Goal: Communication & Community: Participate in discussion

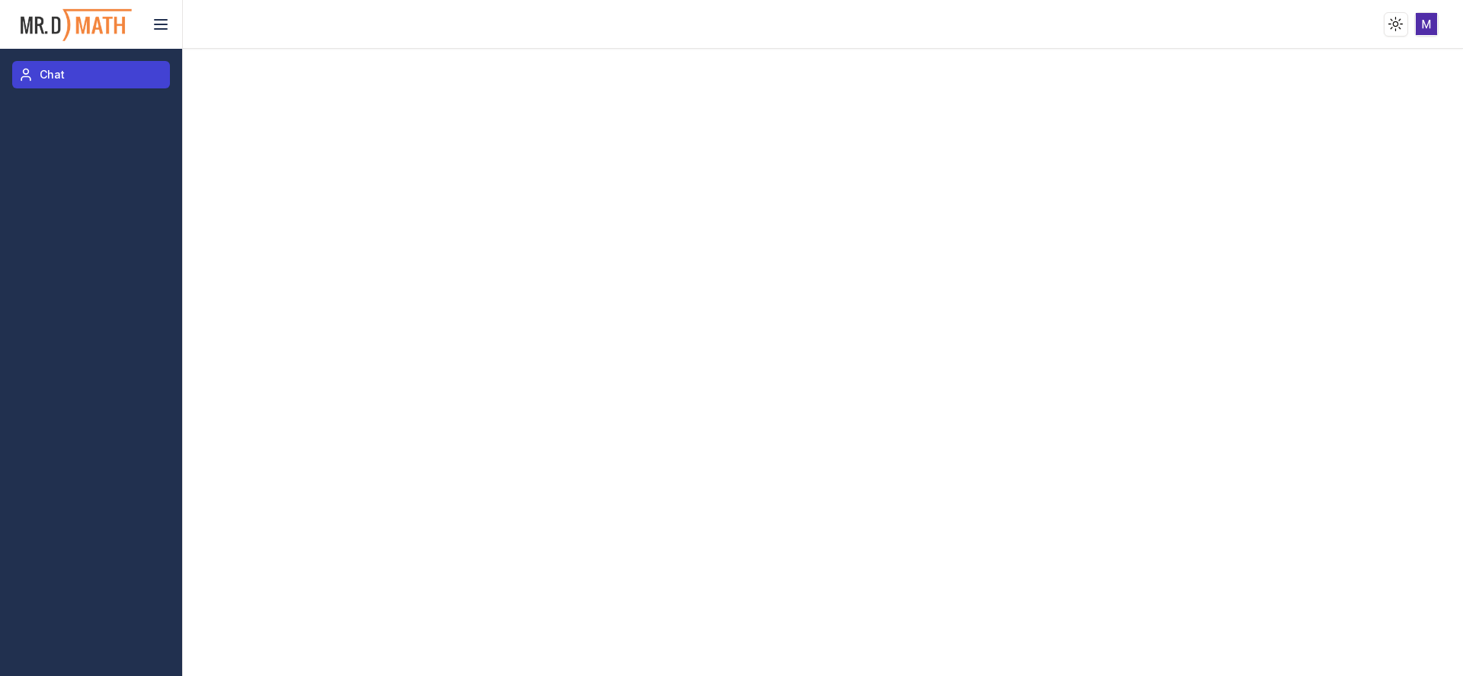
click at [69, 66] on link "Chat" at bounding box center [91, 74] width 158 height 27
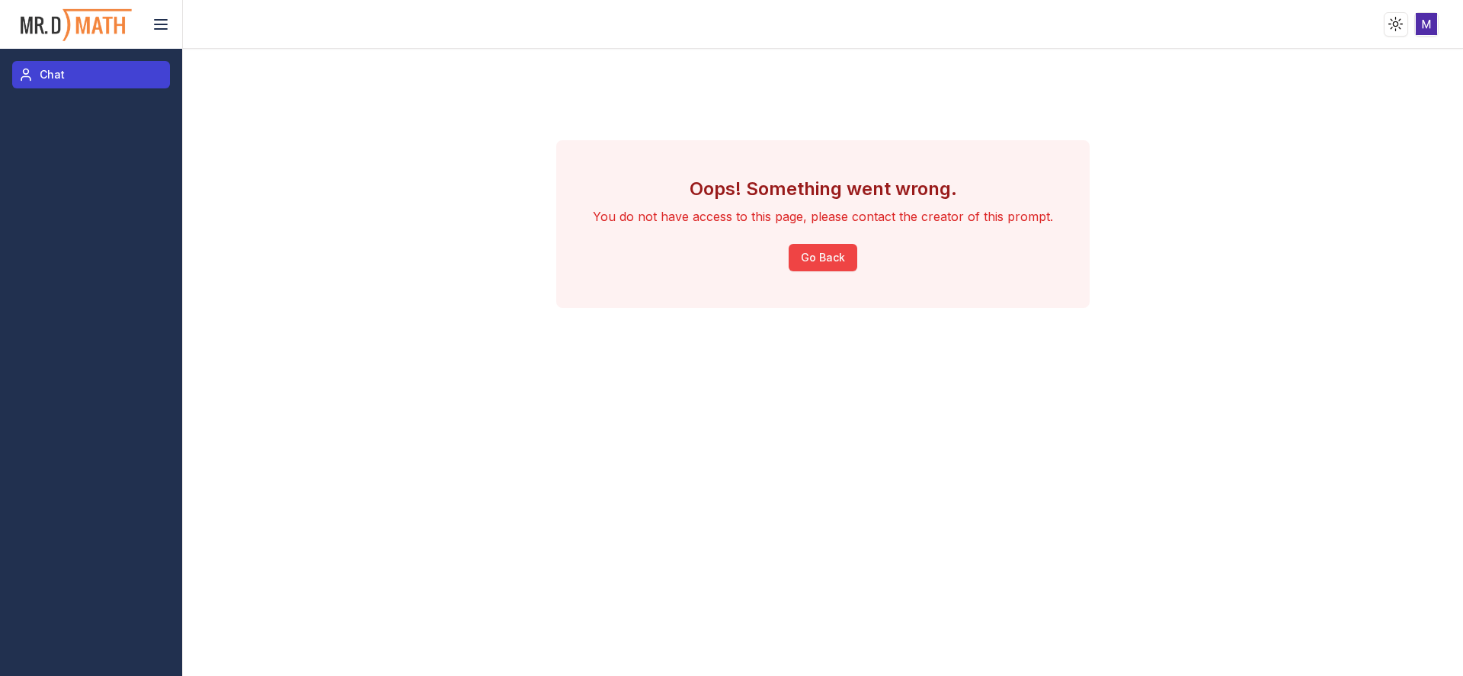
click at [58, 84] on link "Chat" at bounding box center [91, 74] width 158 height 27
click at [81, 73] on link "Chat" at bounding box center [91, 74] width 158 height 27
click at [51, 74] on span "Chat" at bounding box center [52, 74] width 25 height 15
click at [61, 62] on link "Chat" at bounding box center [91, 74] width 158 height 27
click at [827, 245] on button "Go Back" at bounding box center [823, 257] width 69 height 27
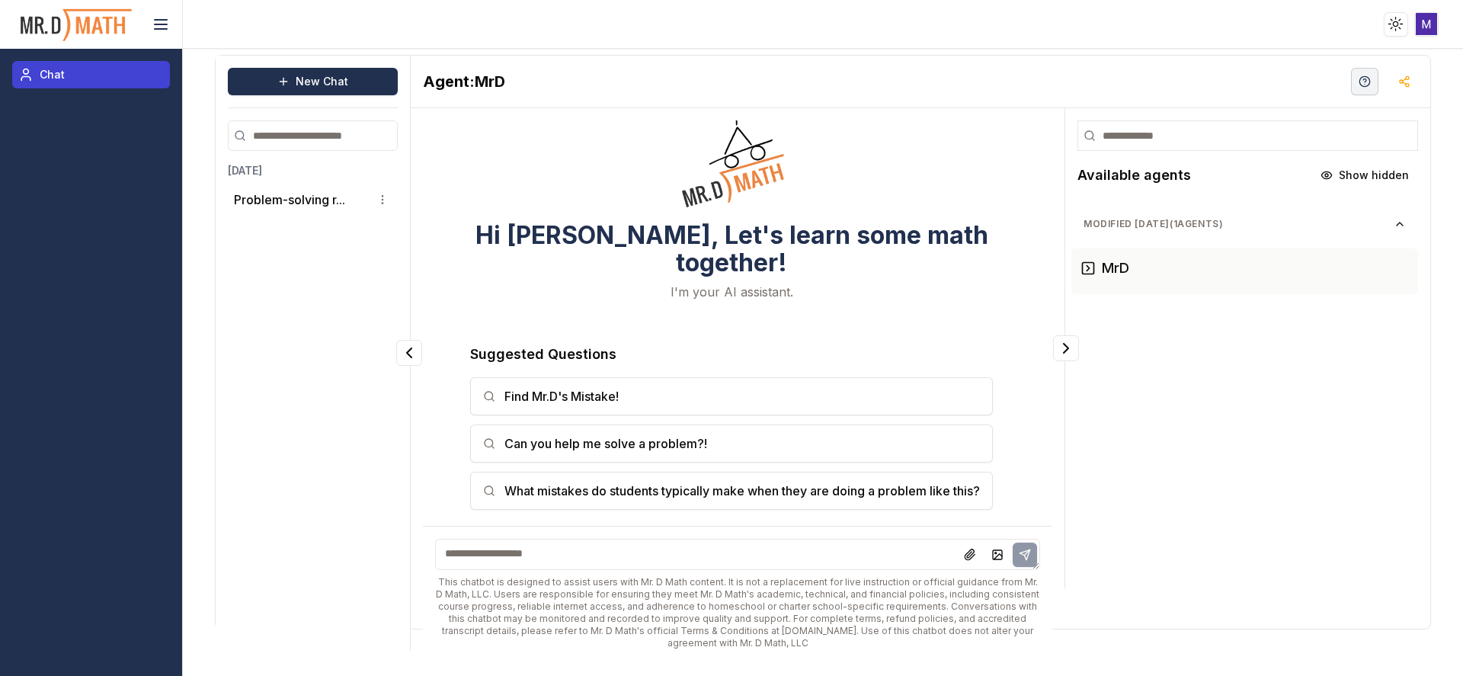
click at [95, 63] on link "Chat" at bounding box center [91, 74] width 158 height 27
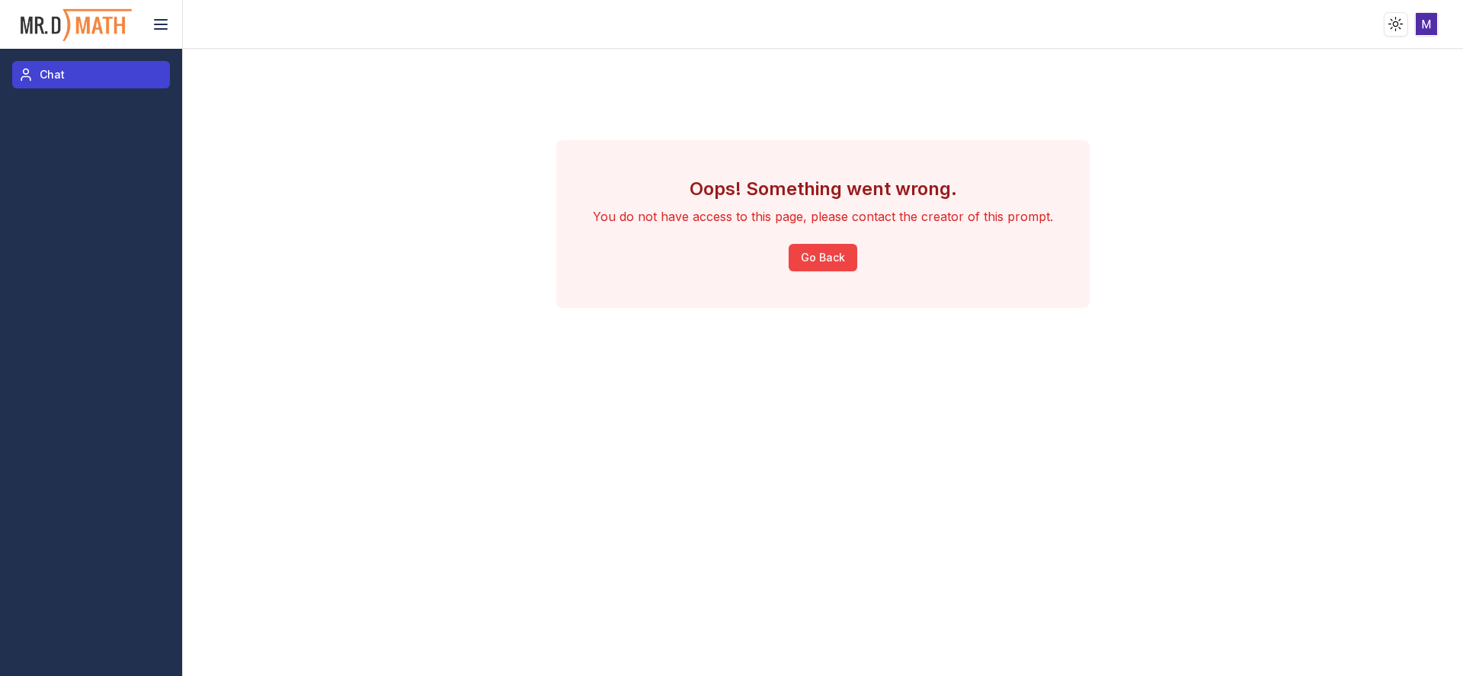
click at [102, 73] on link "Chat" at bounding box center [91, 74] width 158 height 27
click at [368, 127] on div "Oops! Something went wrong. You do not have access to this page, please contact…" at bounding box center [823, 224] width 1217 height 338
click at [67, 11] on img at bounding box center [76, 25] width 114 height 40
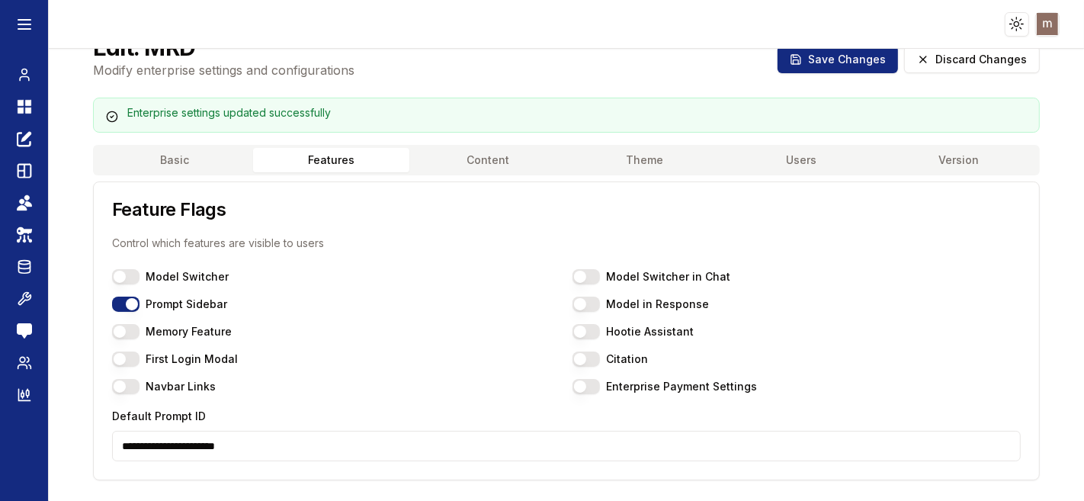
scroll to position [61, 0]
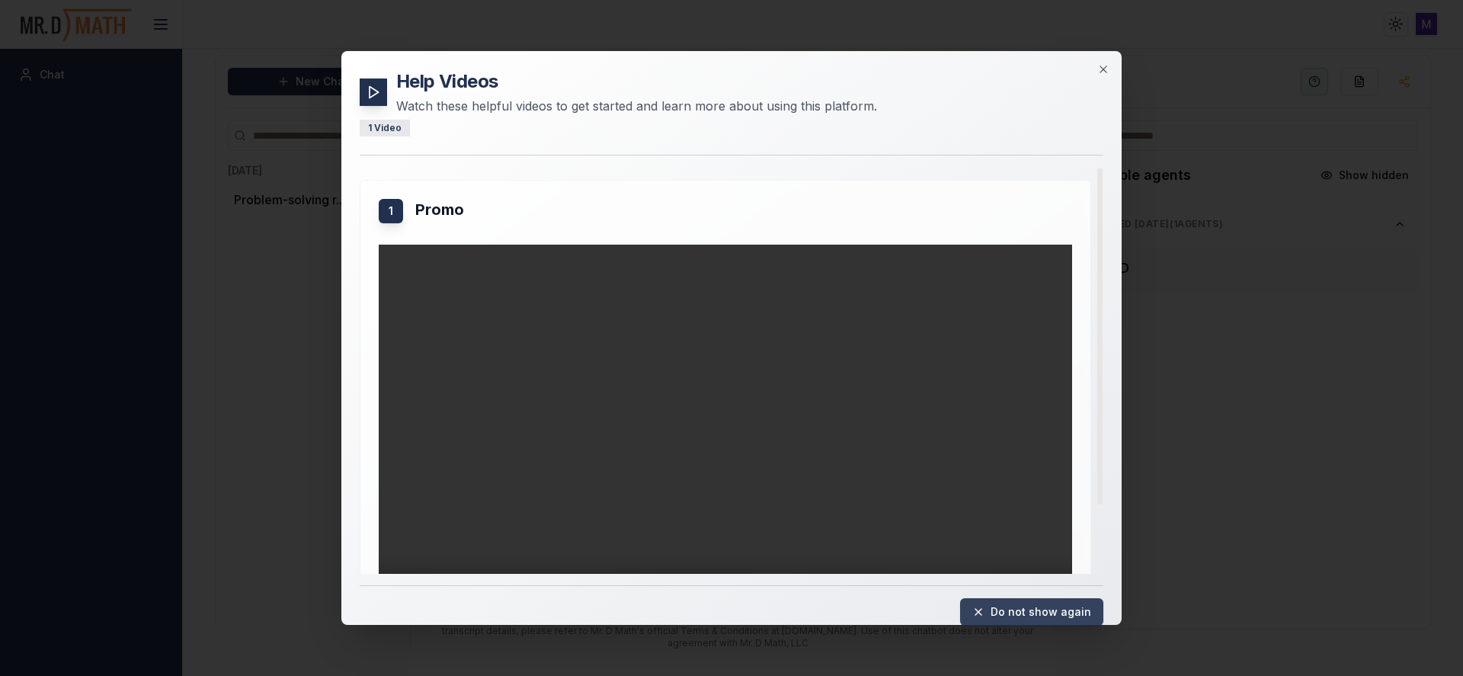
click at [1027, 603] on button "Do not show again" at bounding box center [1031, 611] width 143 height 27
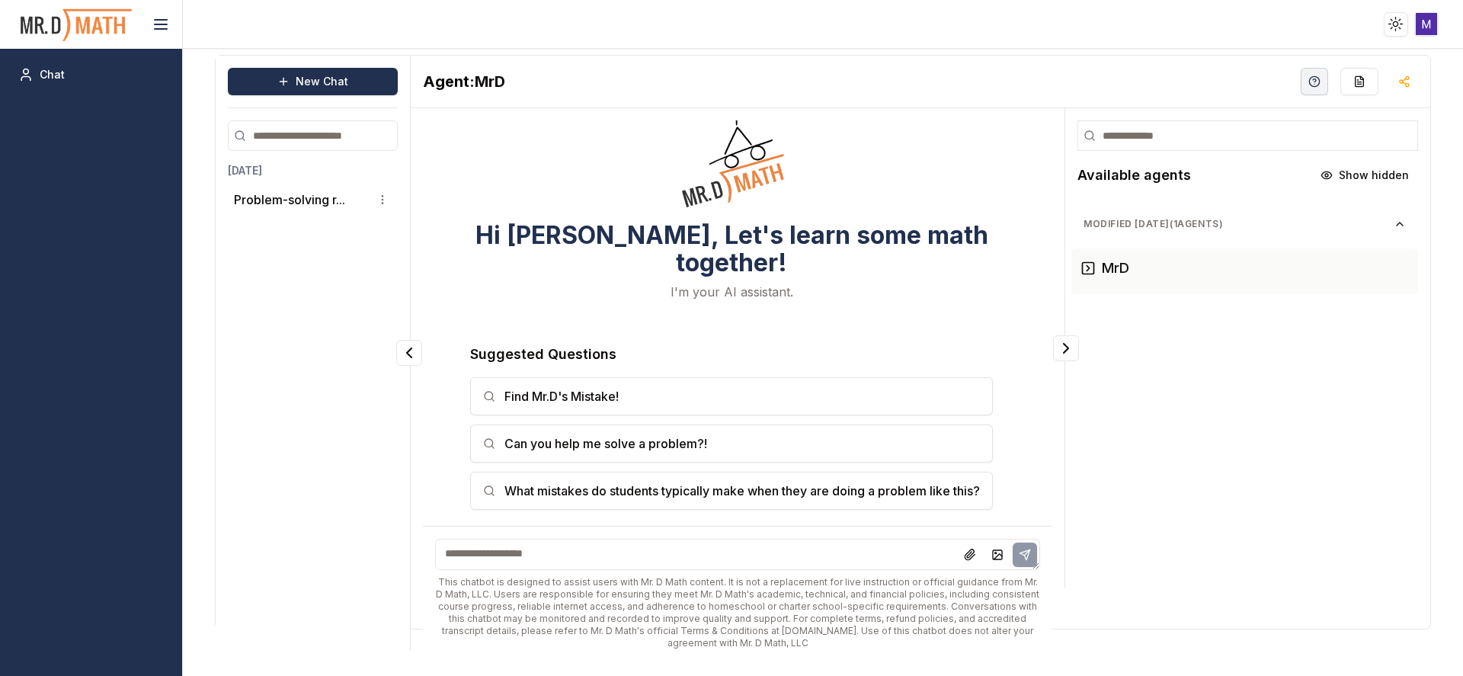
click at [1427, 18] on html "Toggle theme Toggle user menu Chat New Chat [DATE] Problem-solving r... Agent: …" at bounding box center [731, 338] width 1463 height 676
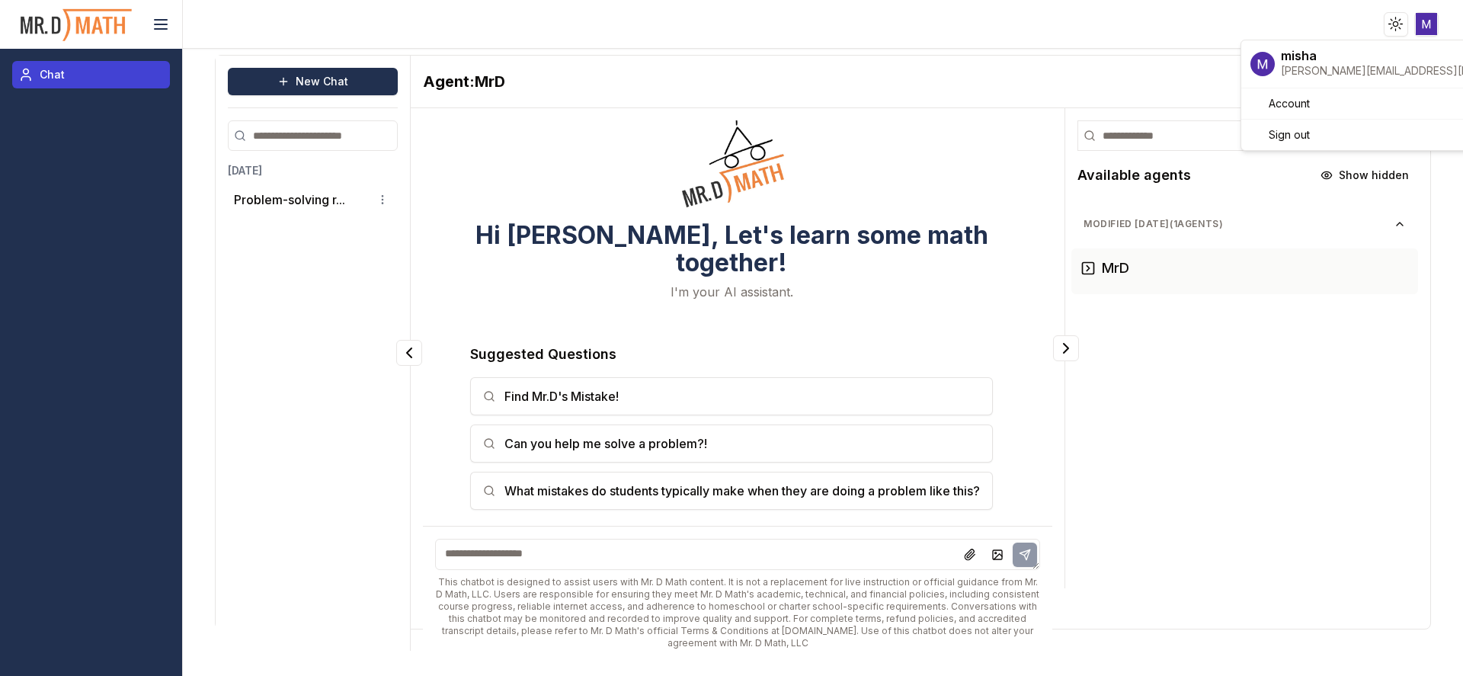
click at [72, 76] on html "Toggle theme Toggle user menu Chat New Chat [DATE] Problem-solving r... Agent: …" at bounding box center [731, 338] width 1463 height 676
click at [72, 76] on link "Chat" at bounding box center [91, 74] width 158 height 27
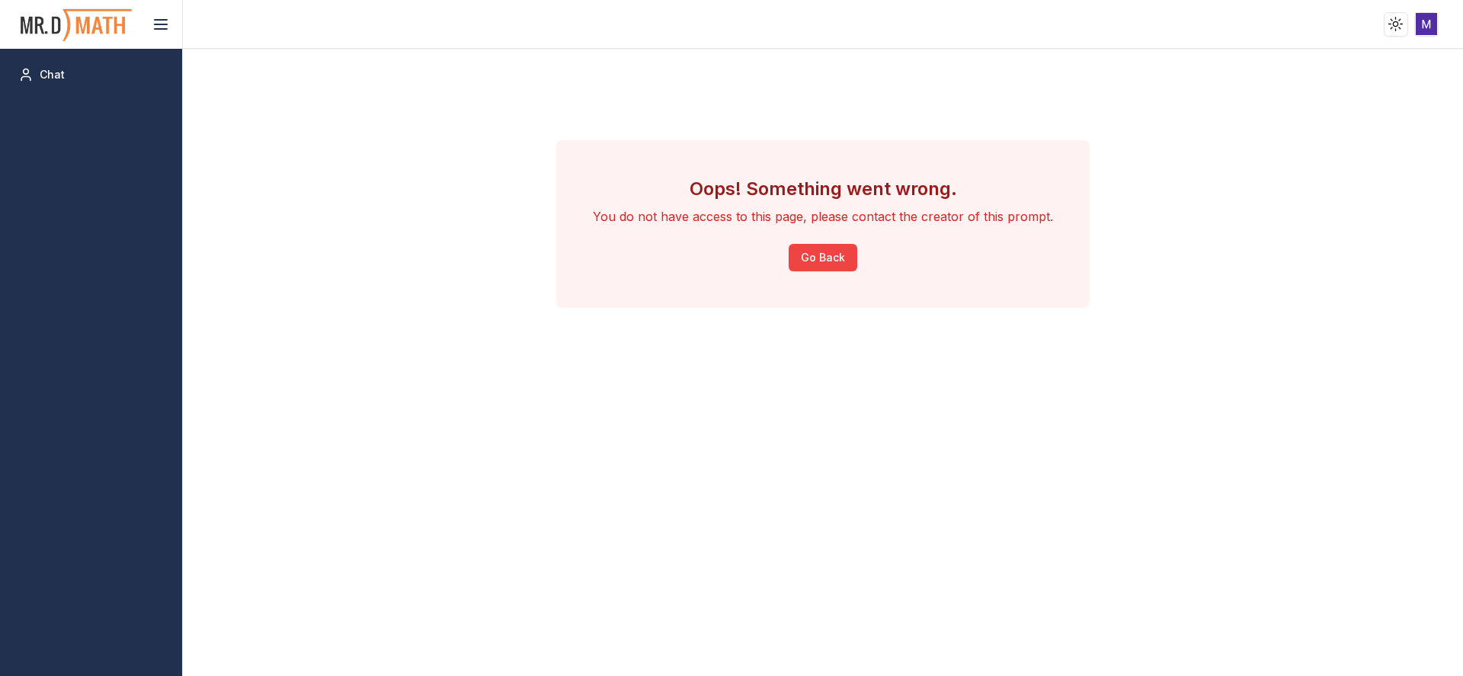
click at [53, 18] on img at bounding box center [76, 25] width 114 height 40
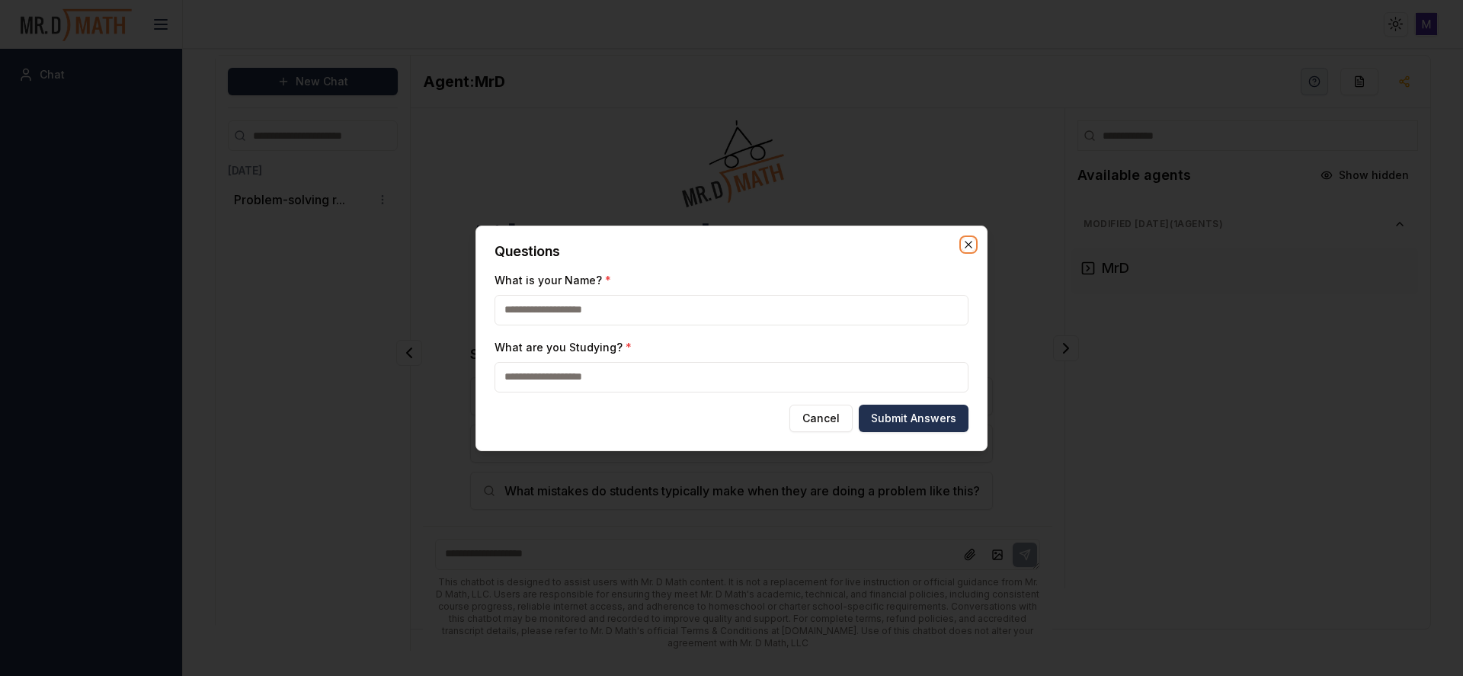
click at [968, 249] on icon "button" at bounding box center [969, 245] width 12 height 12
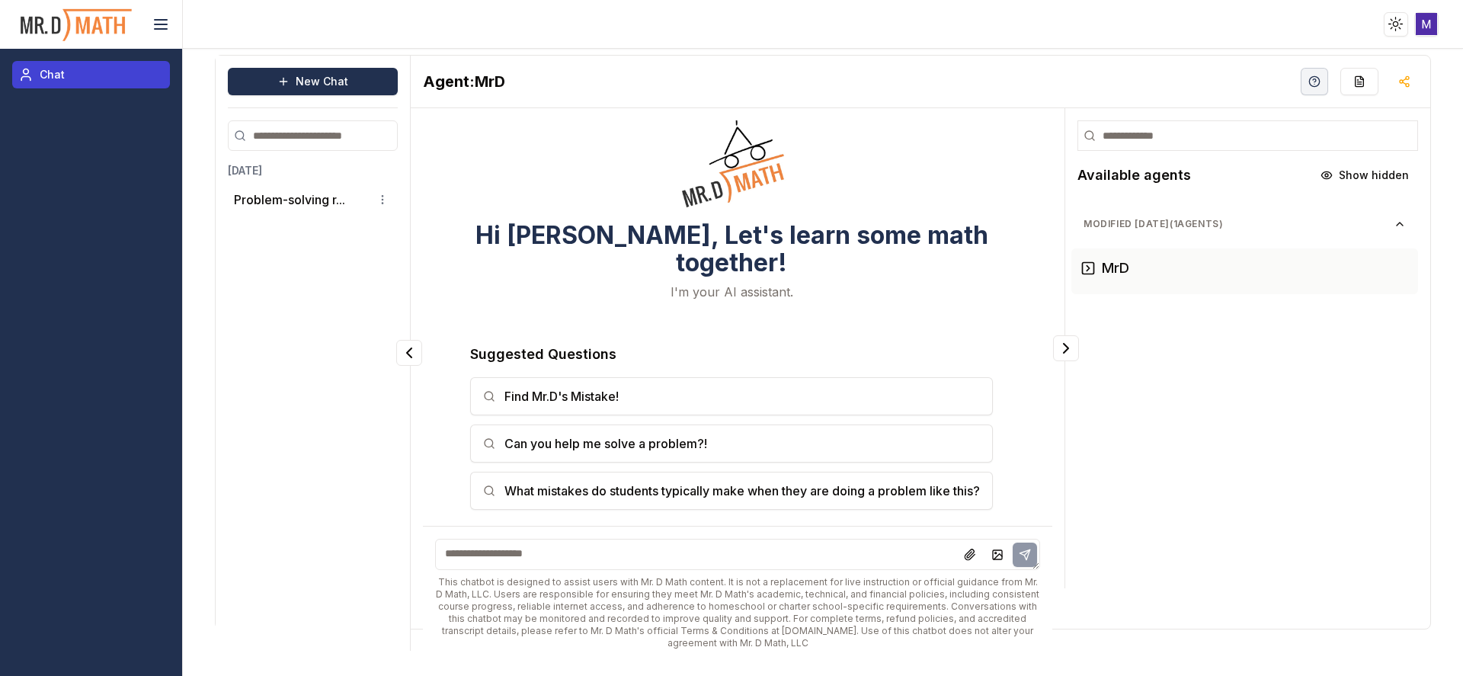
click at [104, 69] on link "Chat" at bounding box center [91, 74] width 158 height 27
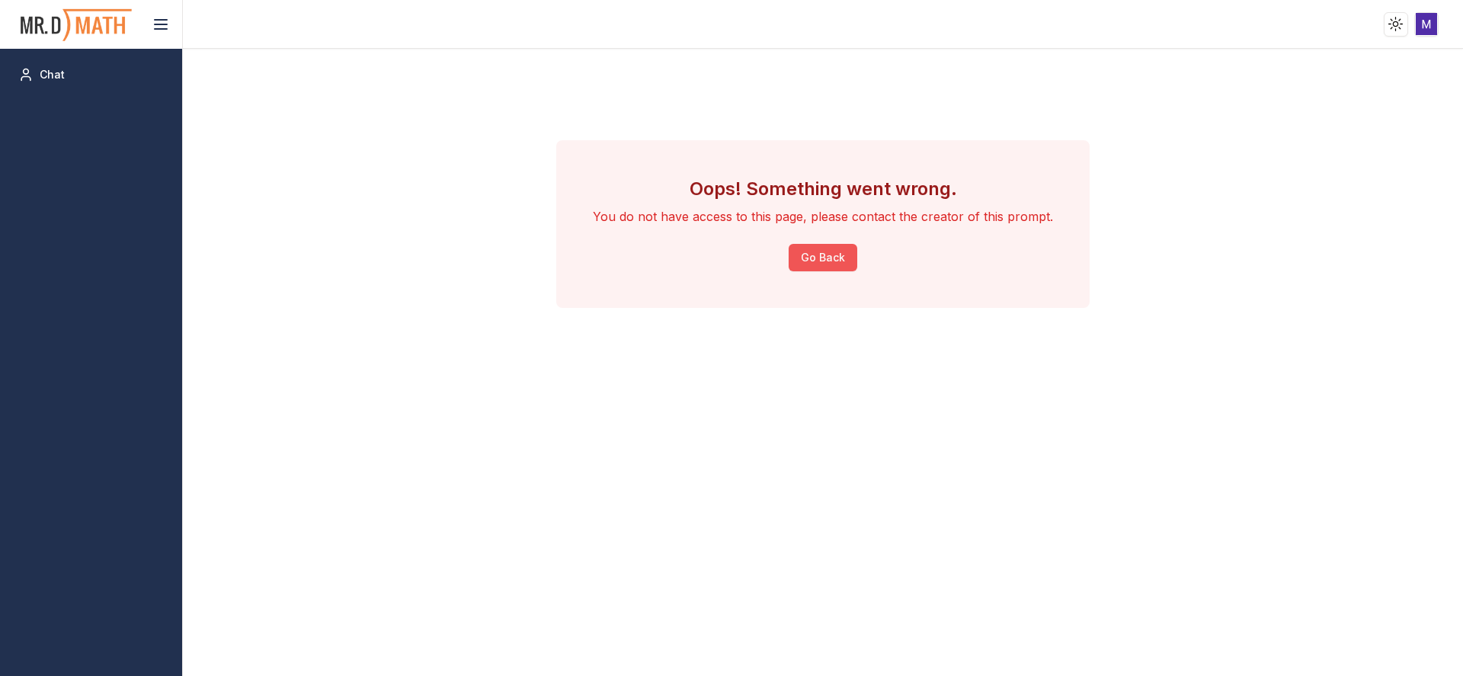
click at [838, 258] on button "Go Back" at bounding box center [823, 257] width 69 height 27
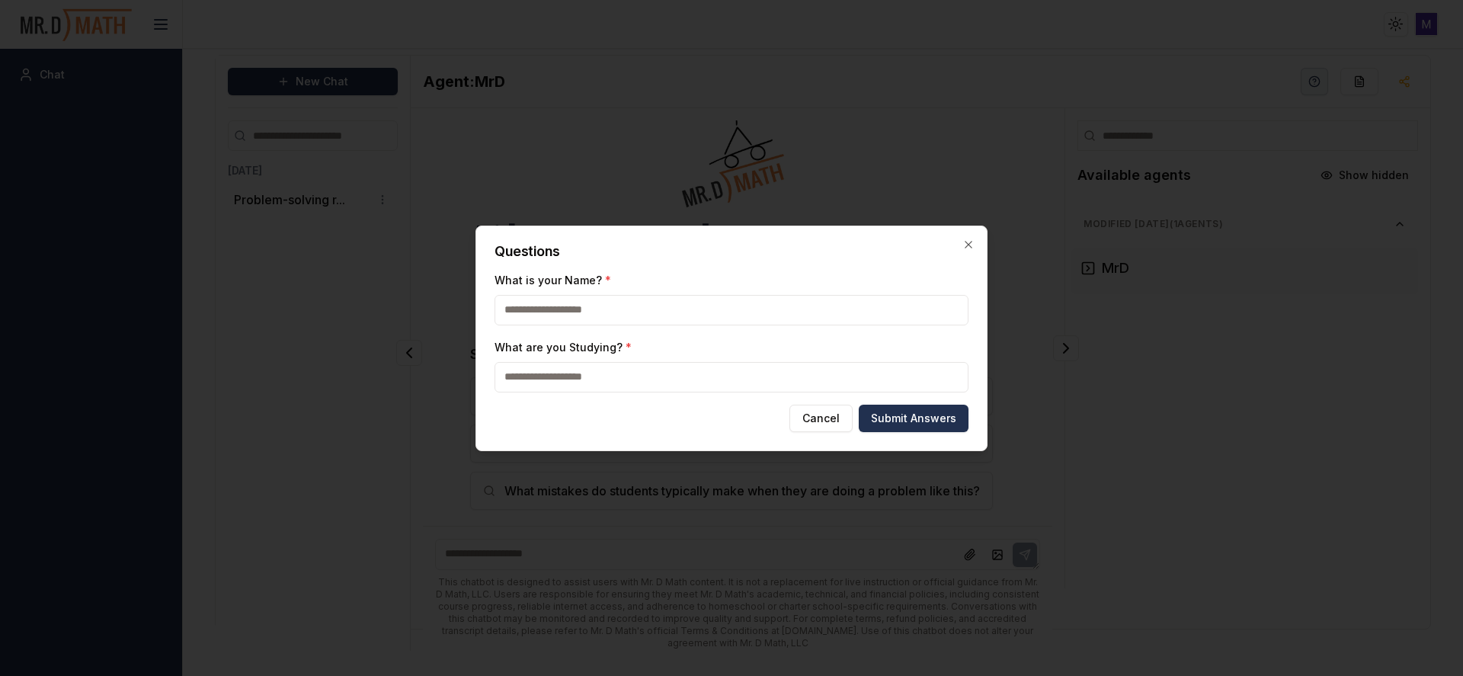
click at [62, 9] on body "Toggle theme Toggle user menu Chat New Chat Today Problem-solving r... Agent: M…" at bounding box center [731, 338] width 1463 height 676
click at [966, 239] on icon "button" at bounding box center [969, 245] width 12 height 12
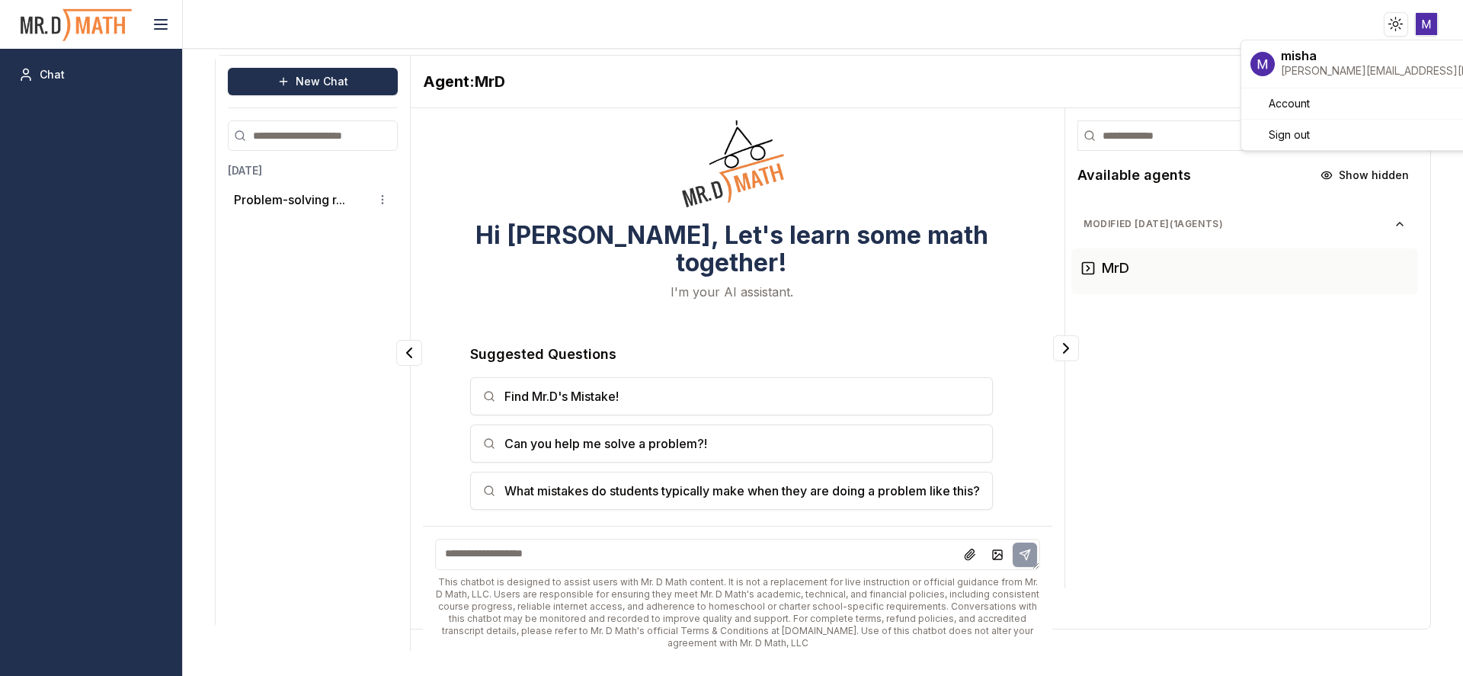
click at [1427, 22] on html "Toggle theme Toggle user menu Chat New Chat Today Problem-solving r... Agent: M…" at bounding box center [731, 338] width 1463 height 676
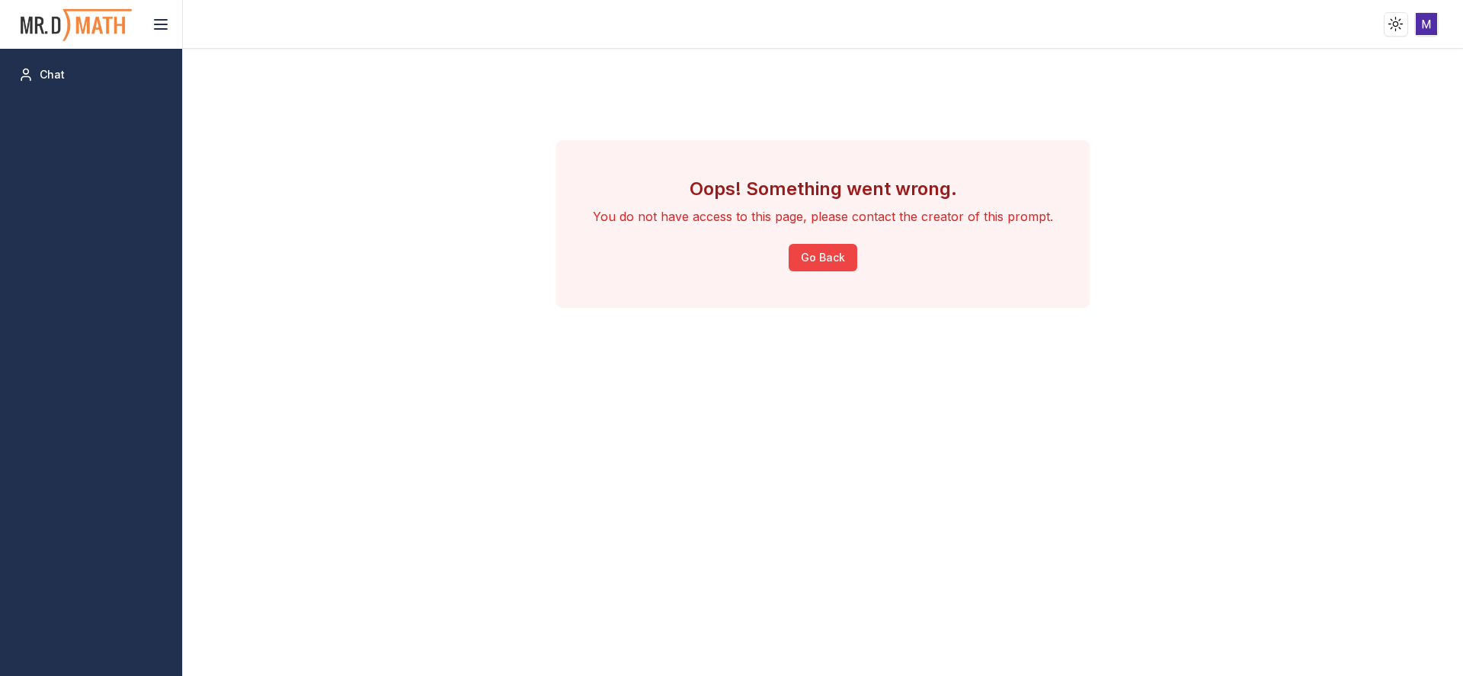
click at [58, 20] on img at bounding box center [76, 25] width 114 height 40
click at [91, 17] on img at bounding box center [76, 25] width 114 height 40
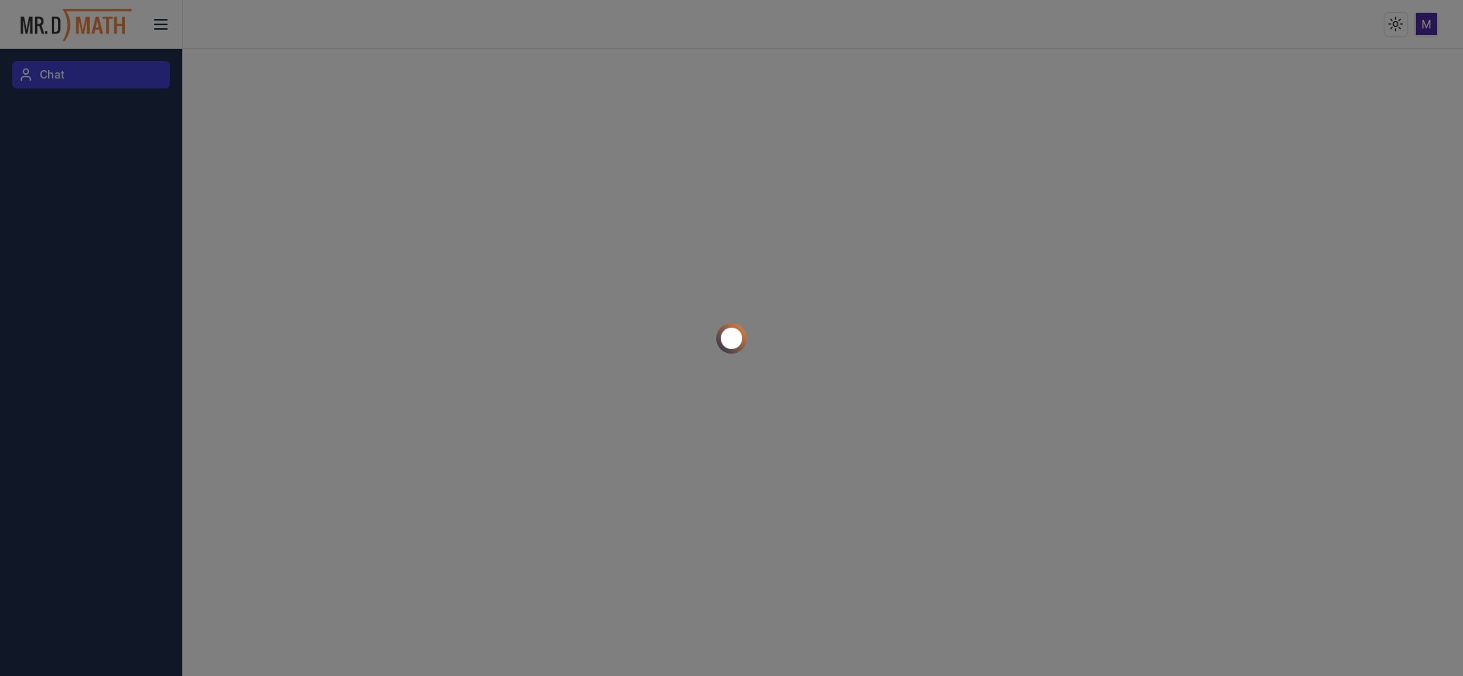
click at [51, 64] on div at bounding box center [731, 338] width 1463 height 676
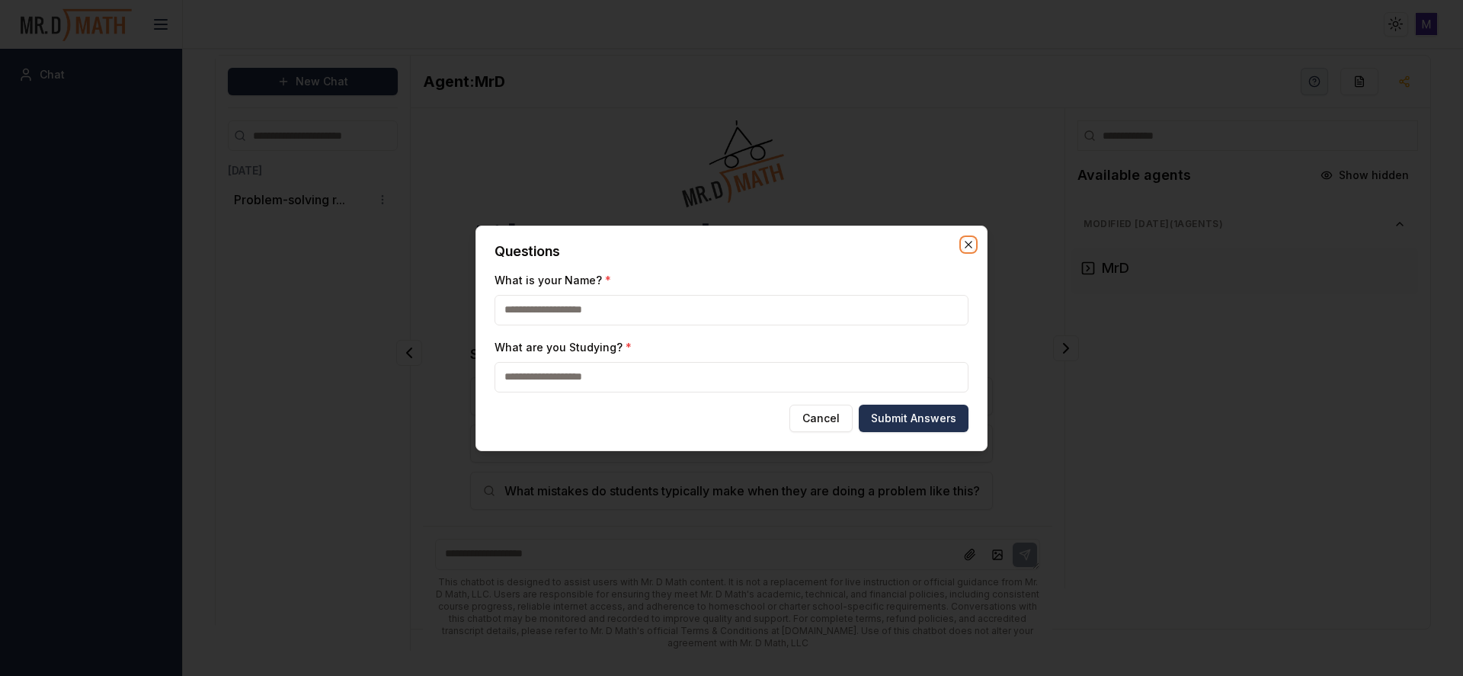
click at [972, 247] on icon "button" at bounding box center [968, 244] width 7 height 7
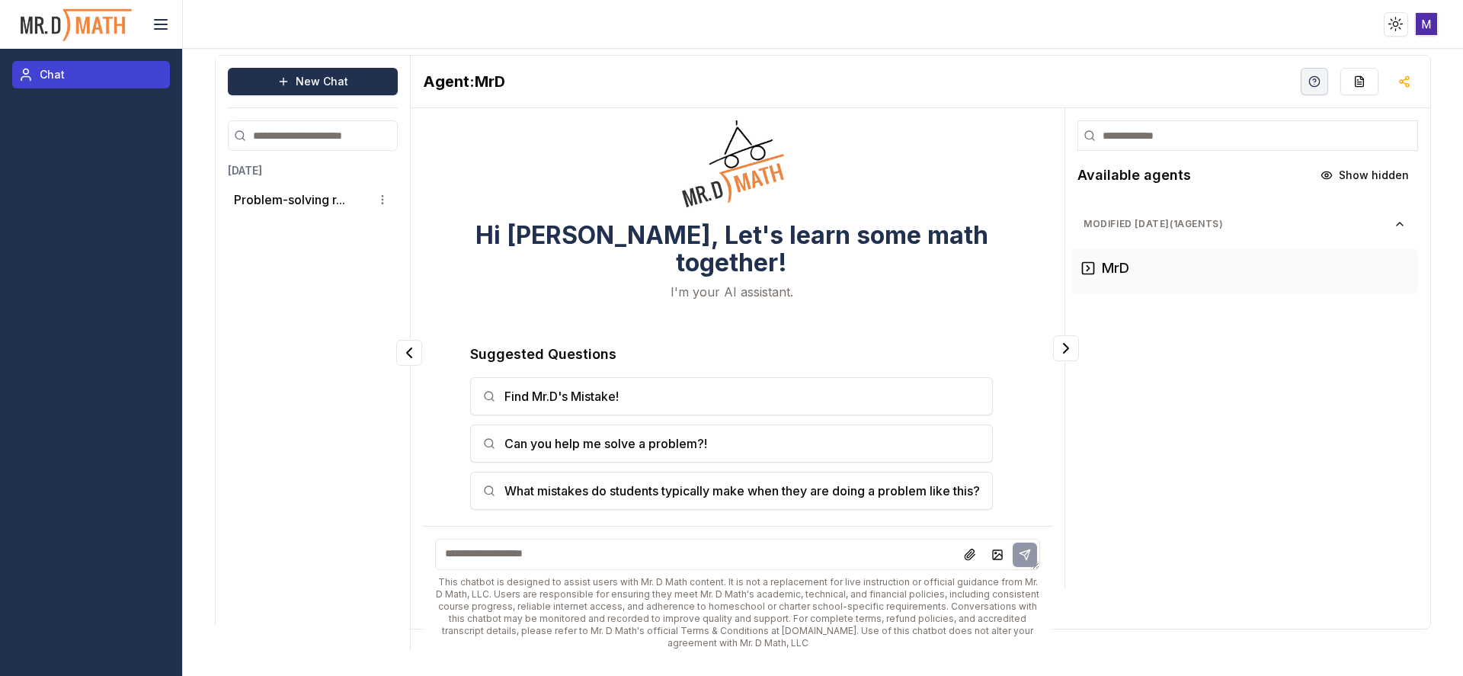
click at [44, 72] on span "Chat" at bounding box center [52, 74] width 25 height 15
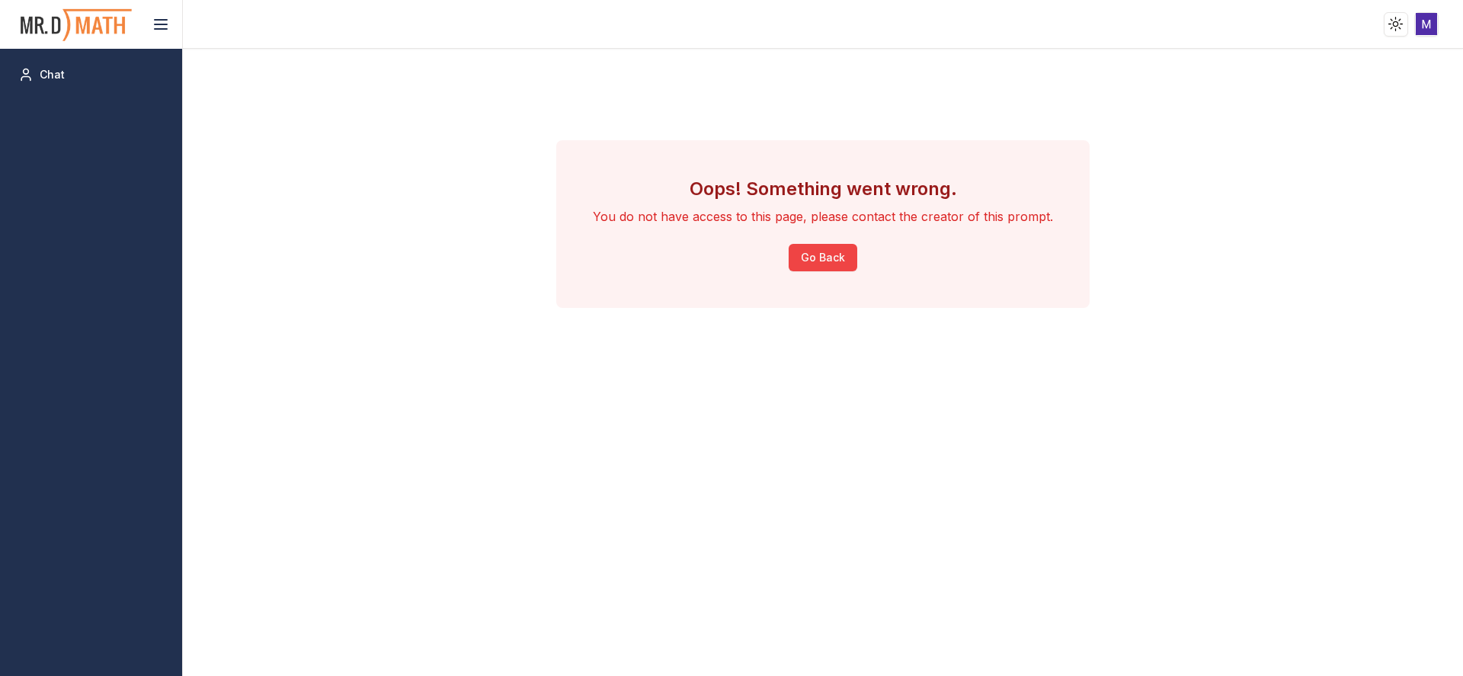
click at [79, 21] on img at bounding box center [76, 25] width 114 height 40
